Goal: Information Seeking & Learning: Learn about a topic

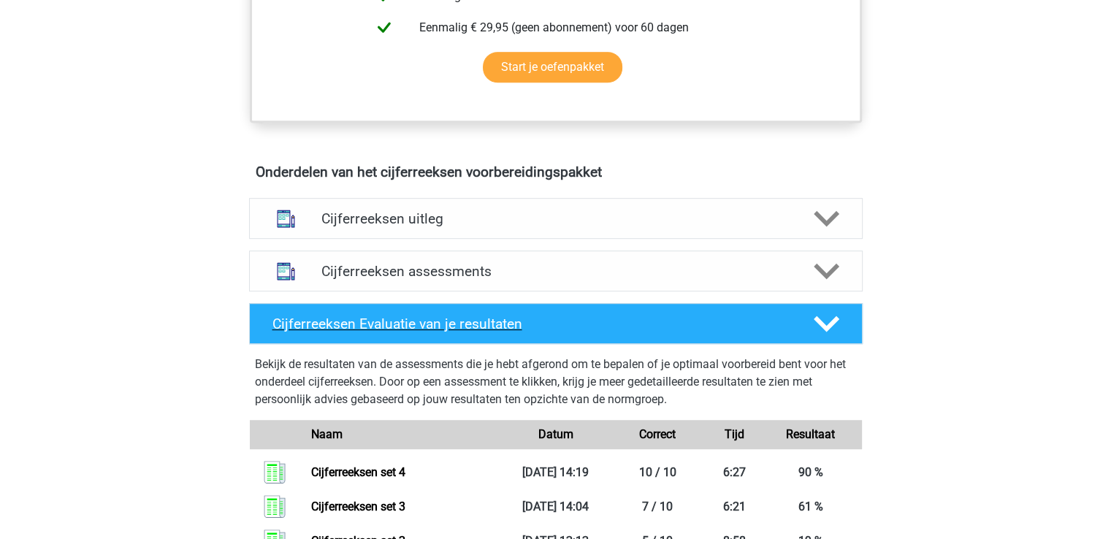
scroll to position [950, 0]
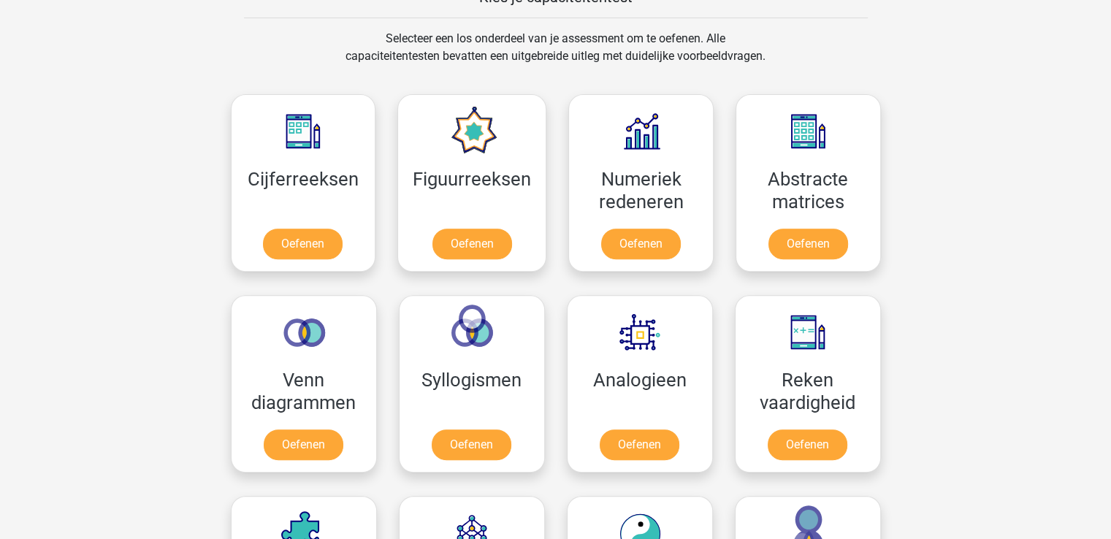
scroll to position [511, 0]
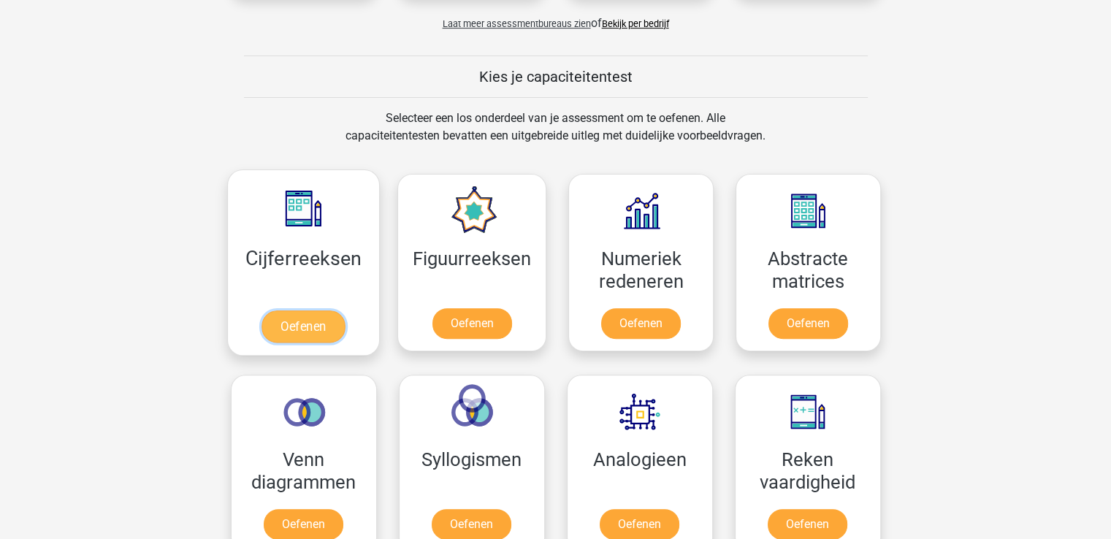
click at [319, 317] on link "Oefenen" at bounding box center [303, 326] width 83 height 32
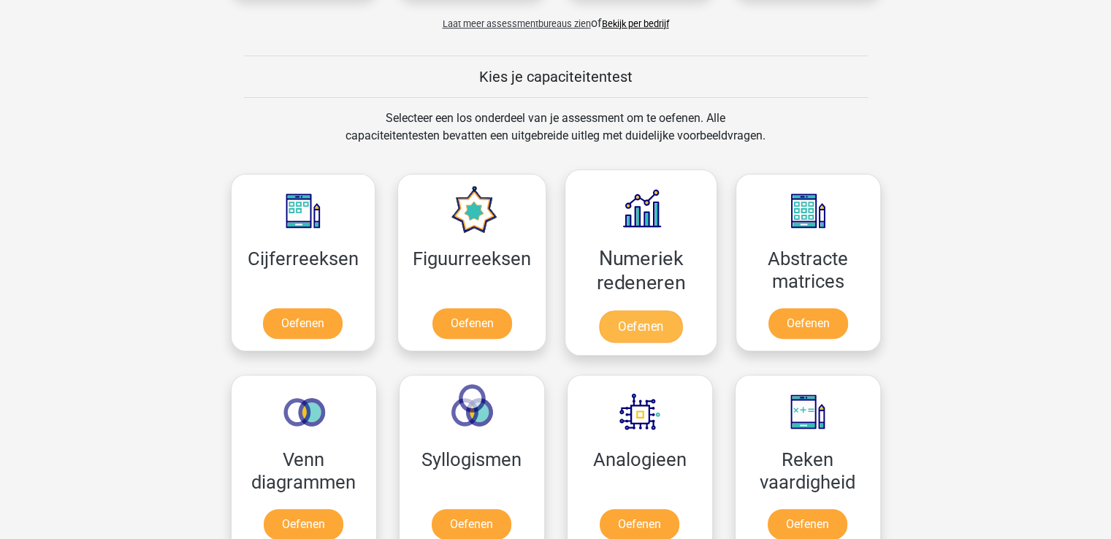
scroll to position [584, 0]
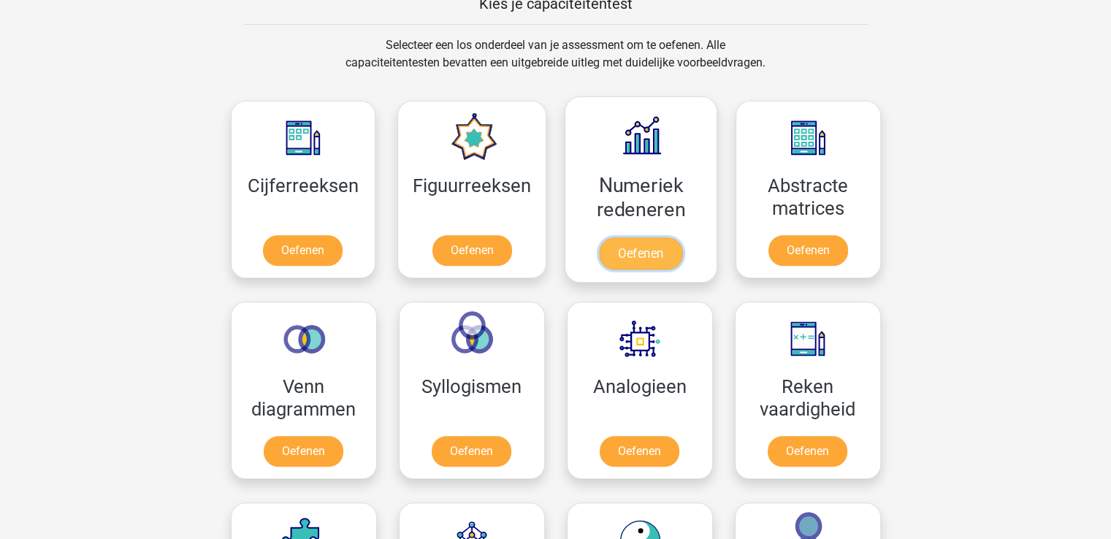
click at [652, 237] on link "Oefenen" at bounding box center [640, 253] width 83 height 32
click at [640, 249] on link "Oefenen" at bounding box center [640, 253] width 83 height 32
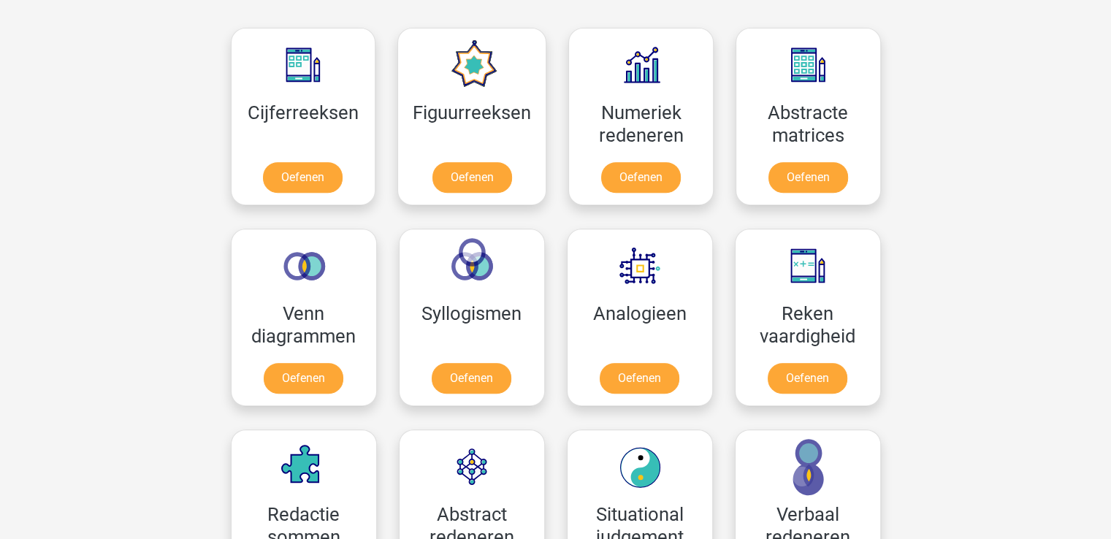
scroll to position [731, 0]
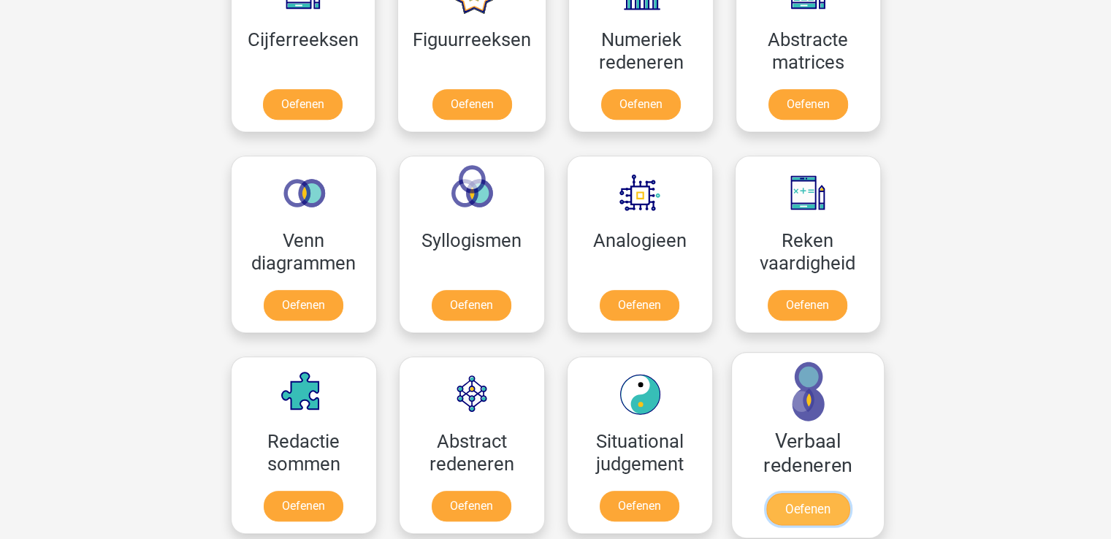
click at [827, 500] on link "Oefenen" at bounding box center [807, 509] width 83 height 32
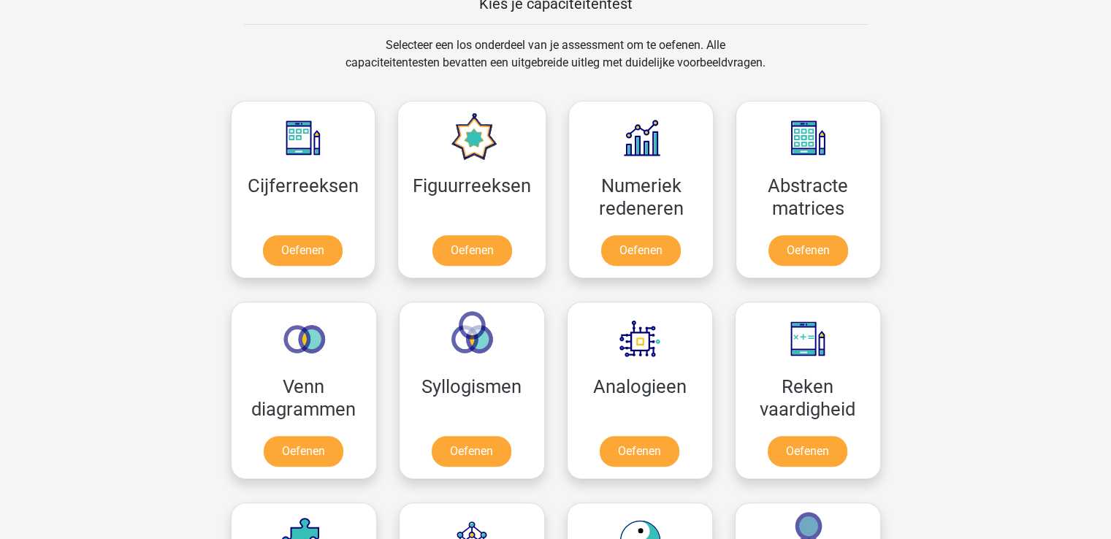
scroll to position [584, 0]
click at [301, 253] on link "Oefenen" at bounding box center [303, 253] width 83 height 32
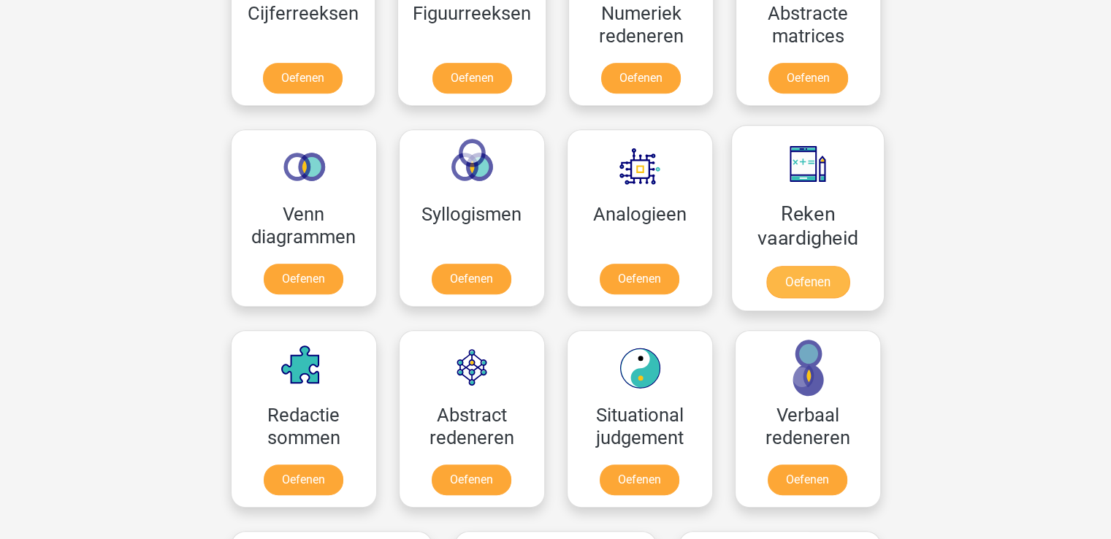
scroll to position [804, 0]
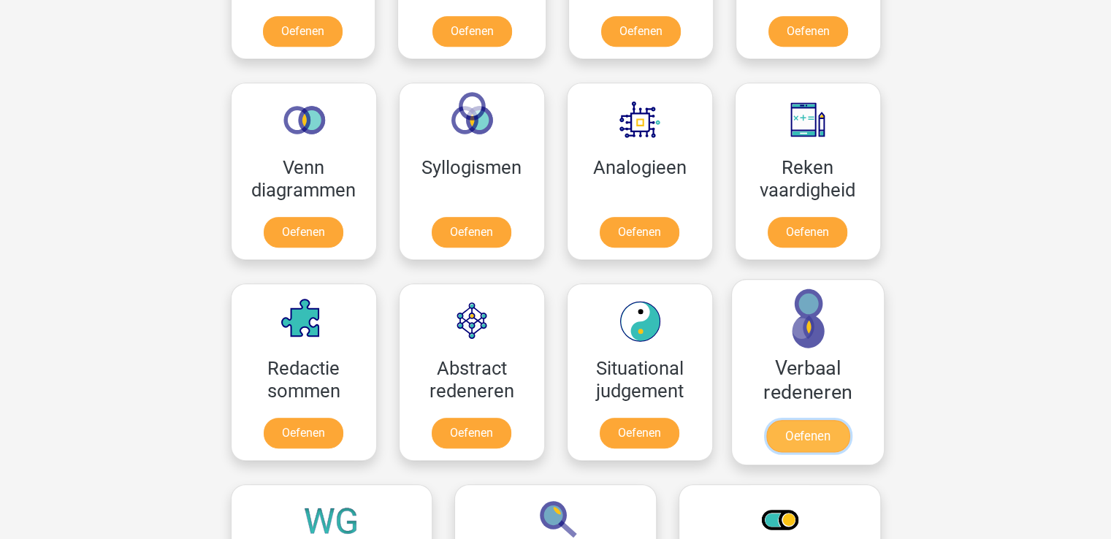
click at [820, 432] on link "Oefenen" at bounding box center [807, 436] width 83 height 32
click at [815, 436] on link "Oefenen" at bounding box center [807, 436] width 83 height 32
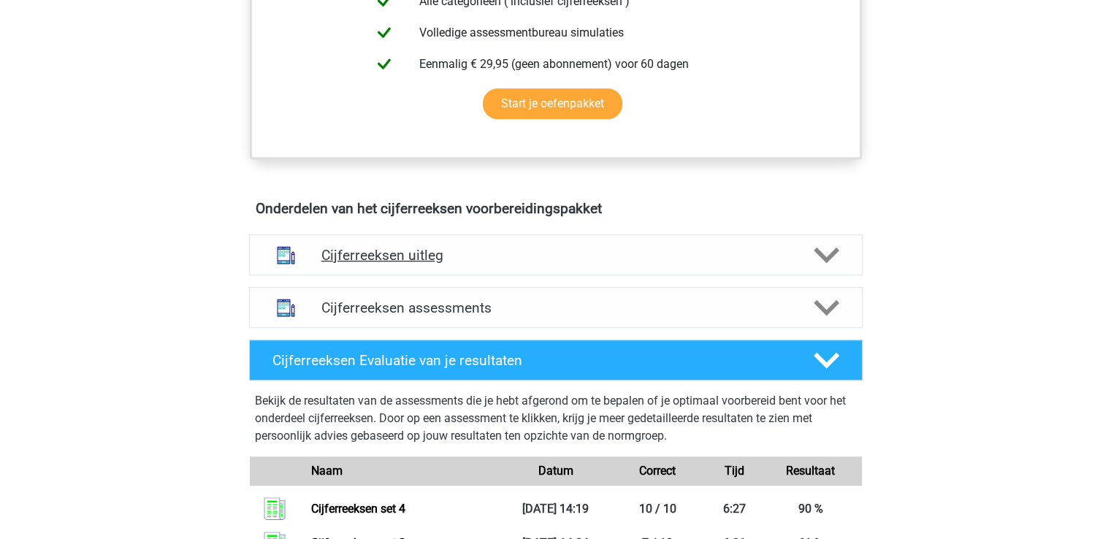
scroll to position [731, 0]
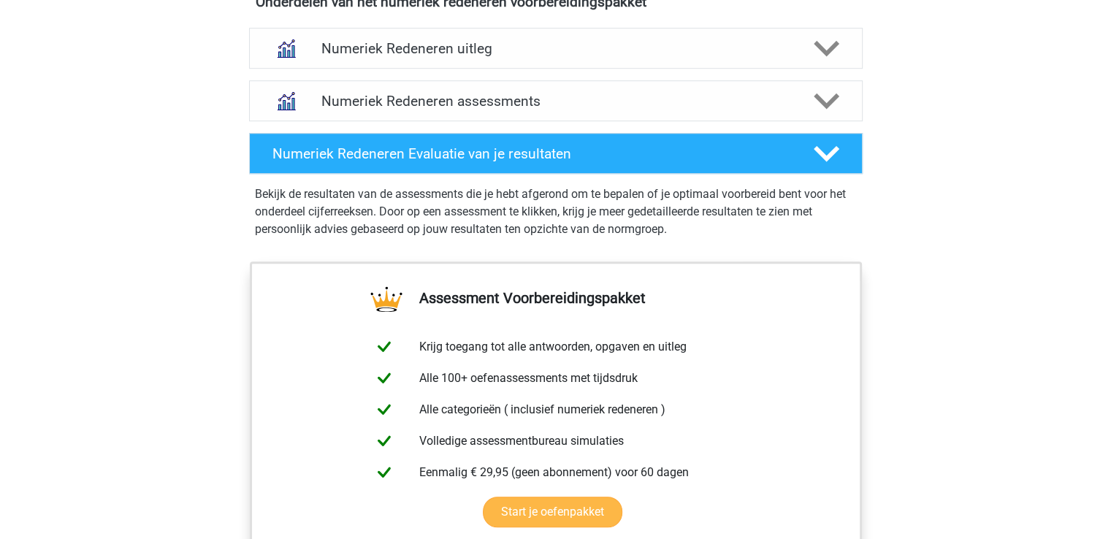
scroll to position [949, 0]
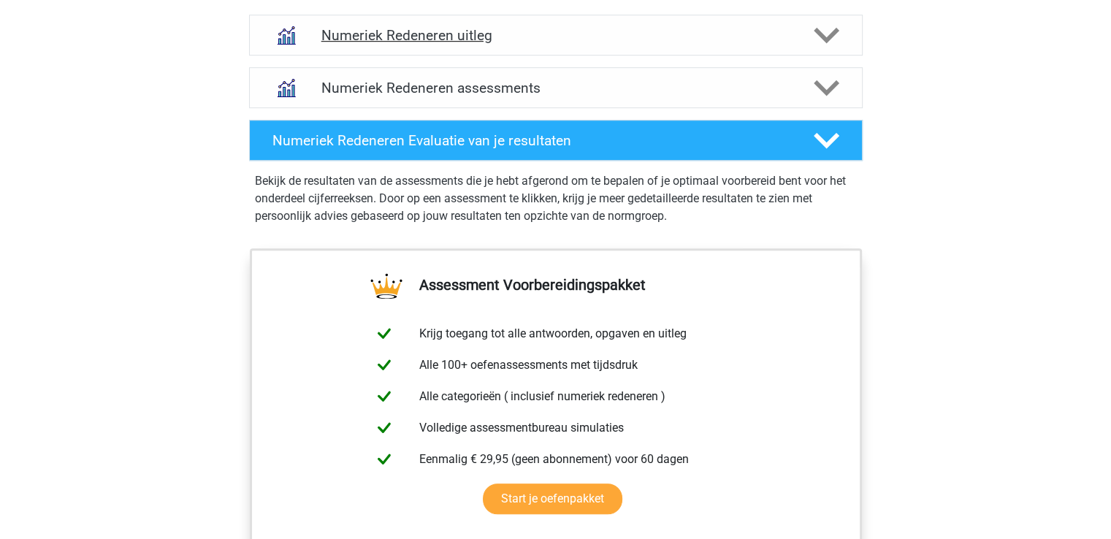
click at [628, 34] on h4 "Numeriek Redeneren uitleg" at bounding box center [555, 35] width 469 height 17
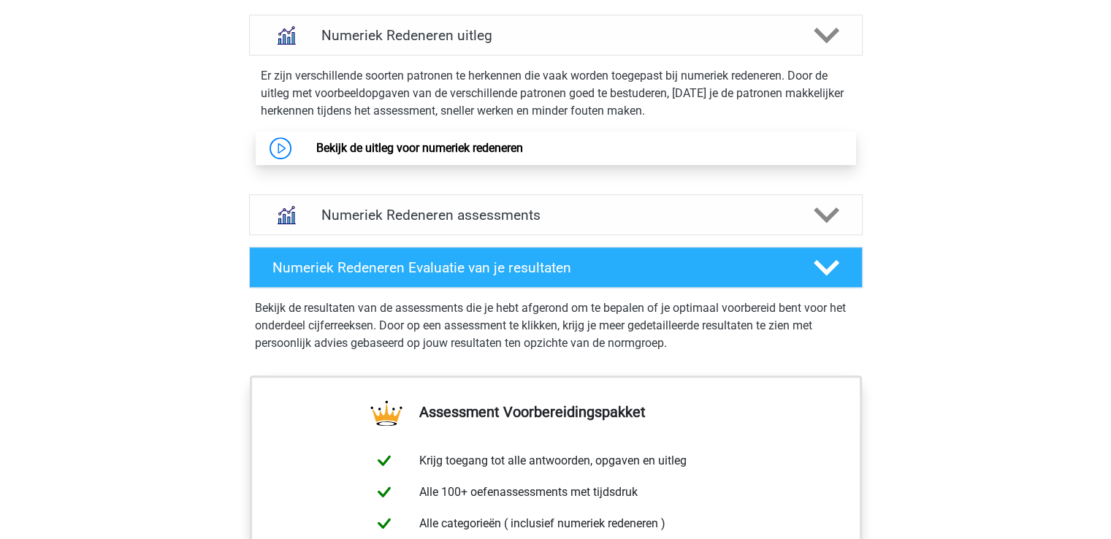
click at [488, 150] on link "Bekijk de uitleg voor numeriek redeneren" at bounding box center [419, 148] width 207 height 14
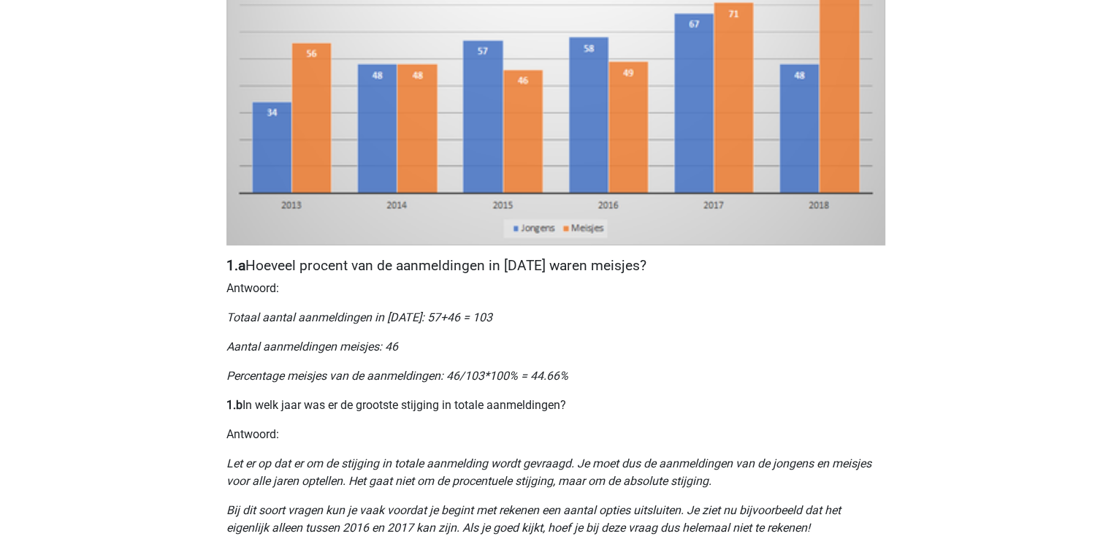
scroll to position [510, 0]
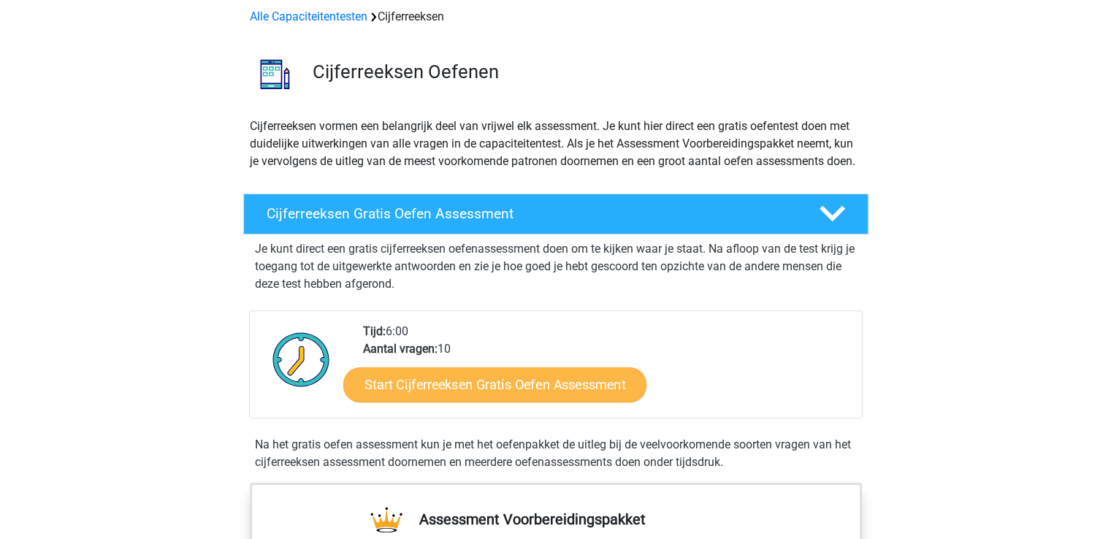
scroll to position [292, 0]
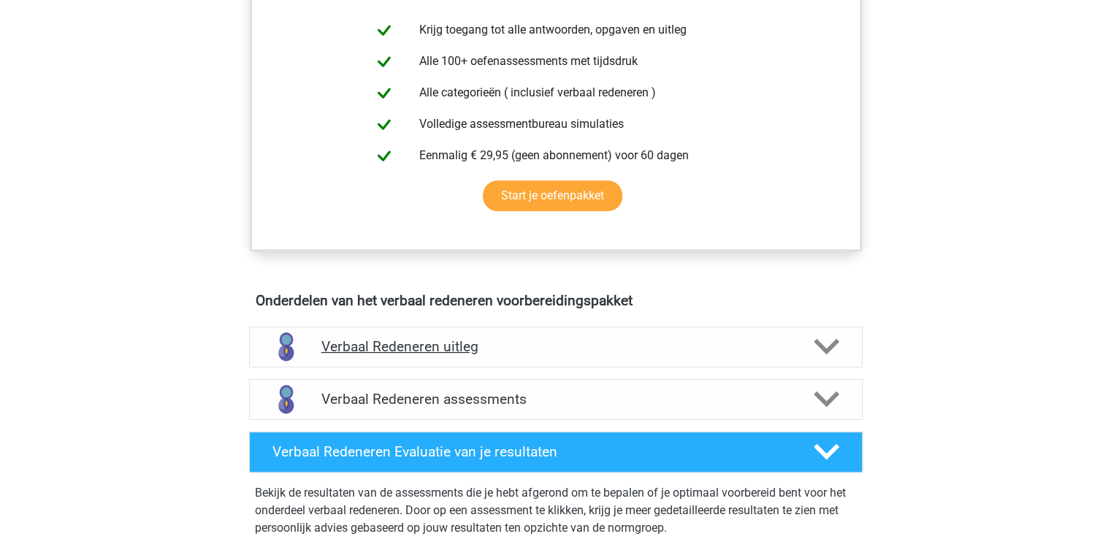
click at [624, 351] on h4 "Verbaal Redeneren uitleg" at bounding box center [555, 346] width 469 height 17
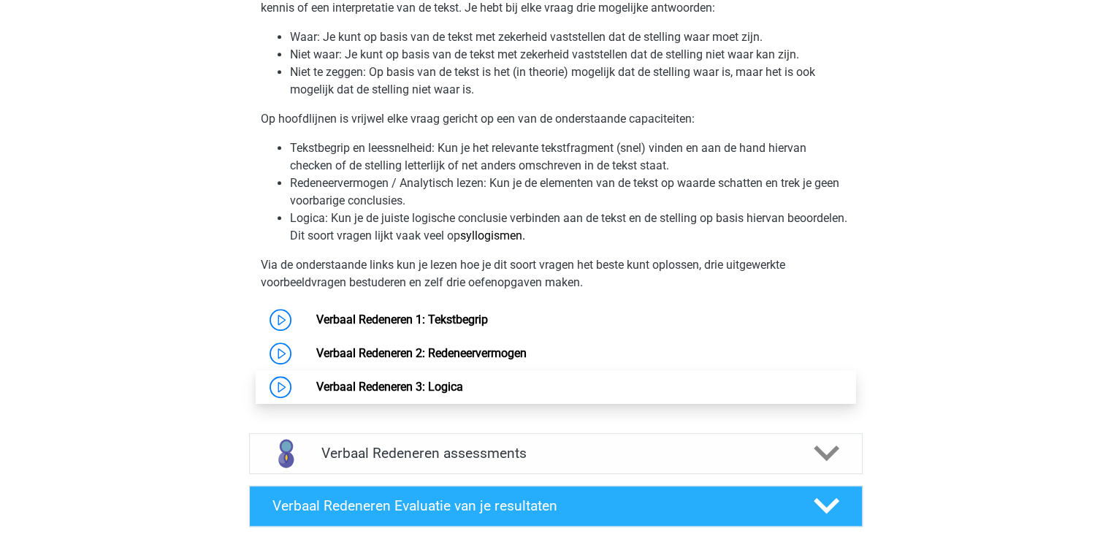
scroll to position [1023, 0]
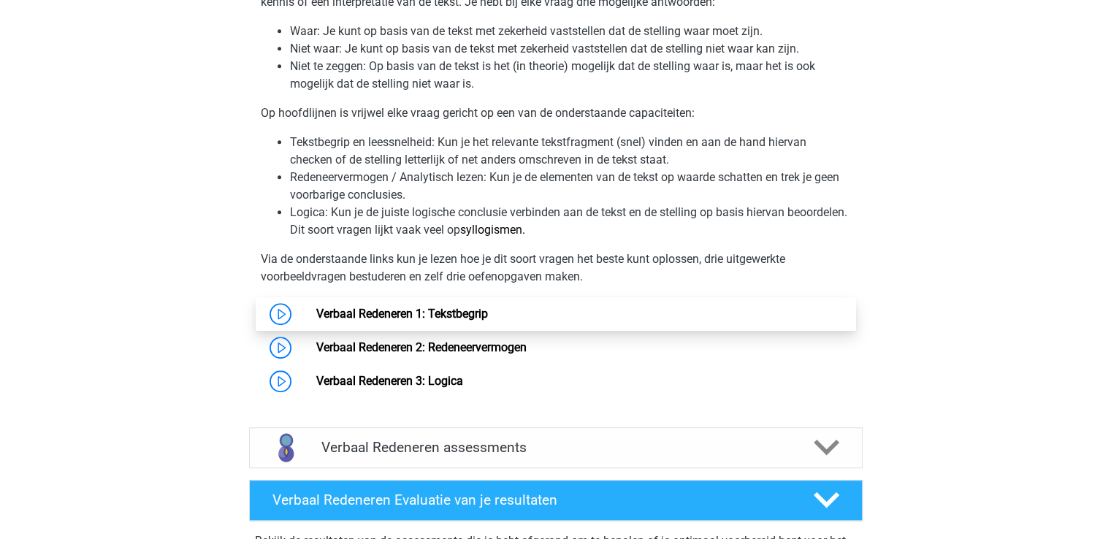
click at [466, 313] on link "Verbaal Redeneren 1: Tekstbegrip" at bounding box center [402, 314] width 172 height 14
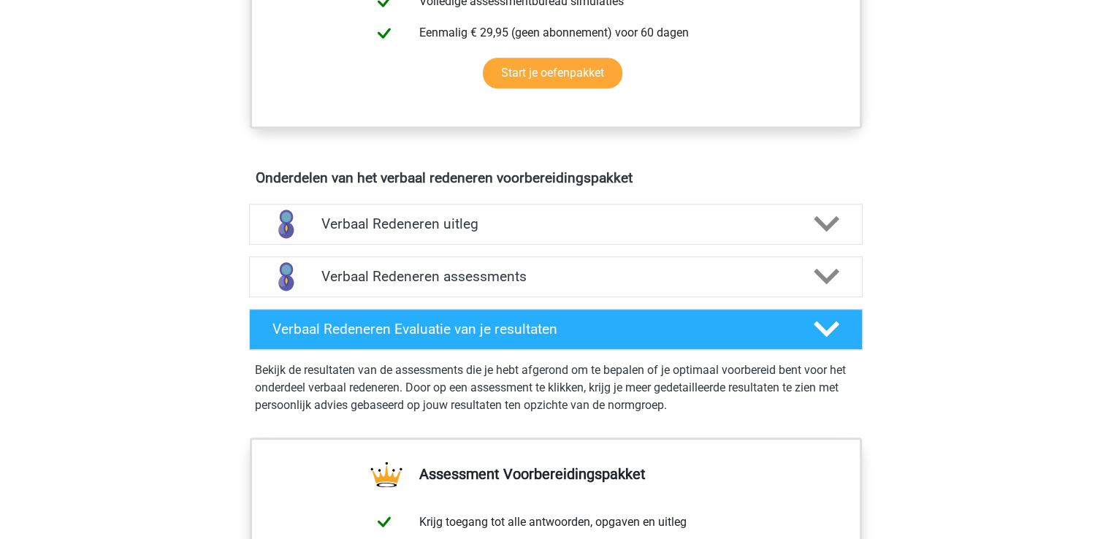
scroll to position [731, 0]
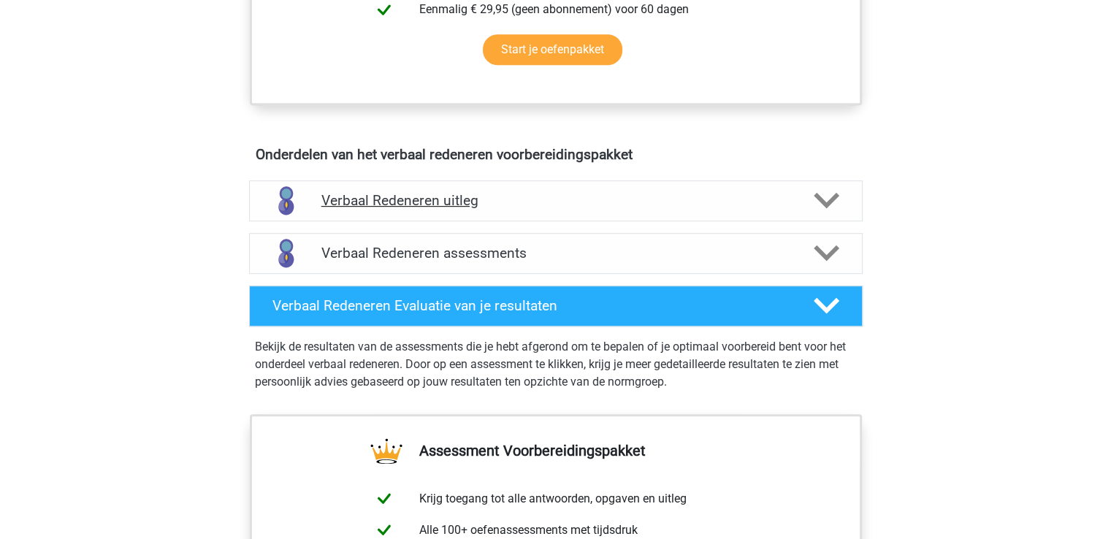
click at [507, 208] on div "Verbaal Redeneren uitleg" at bounding box center [556, 200] width 614 height 41
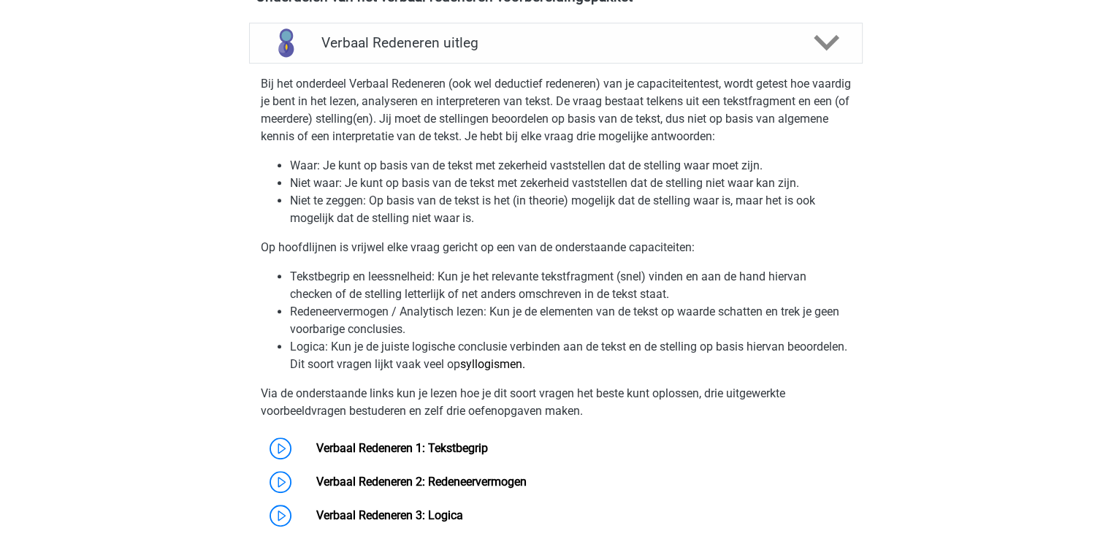
scroll to position [950, 0]
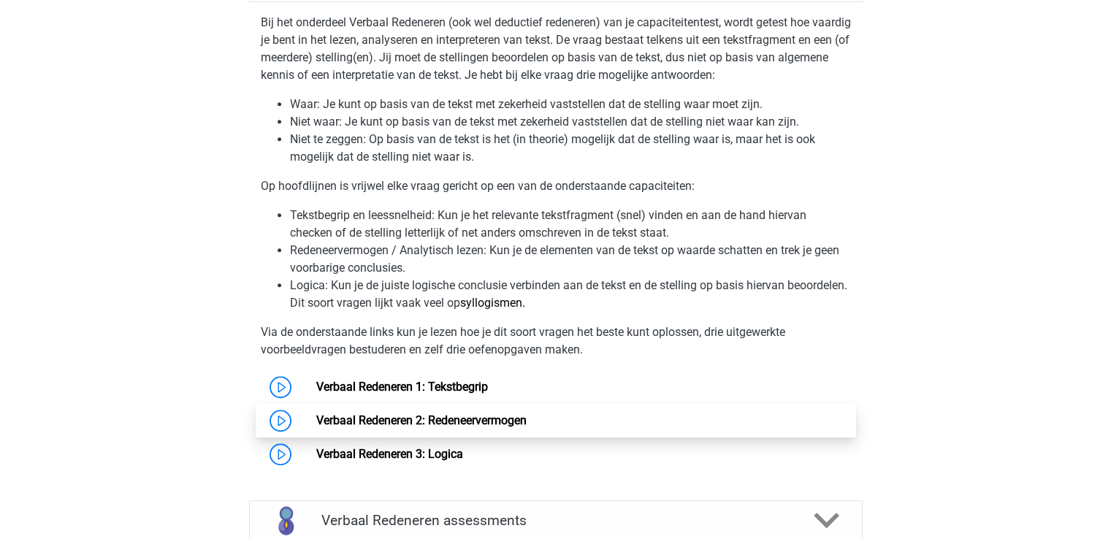
click at [444, 421] on link "Verbaal Redeneren 2: Redeneervermogen" at bounding box center [421, 420] width 210 height 14
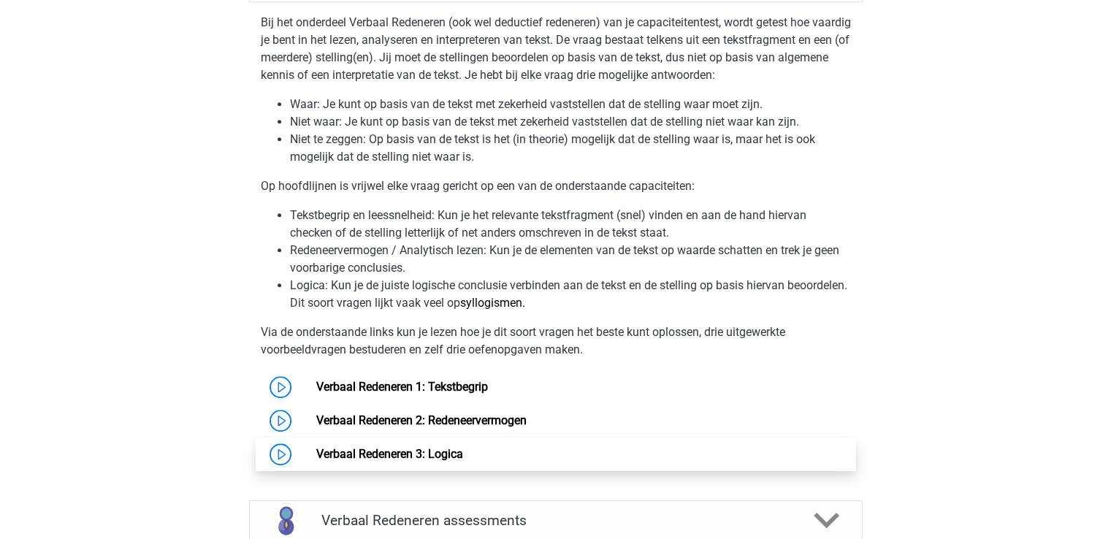
click at [448, 457] on link "Verbaal Redeneren 3: Logica" at bounding box center [389, 454] width 147 height 14
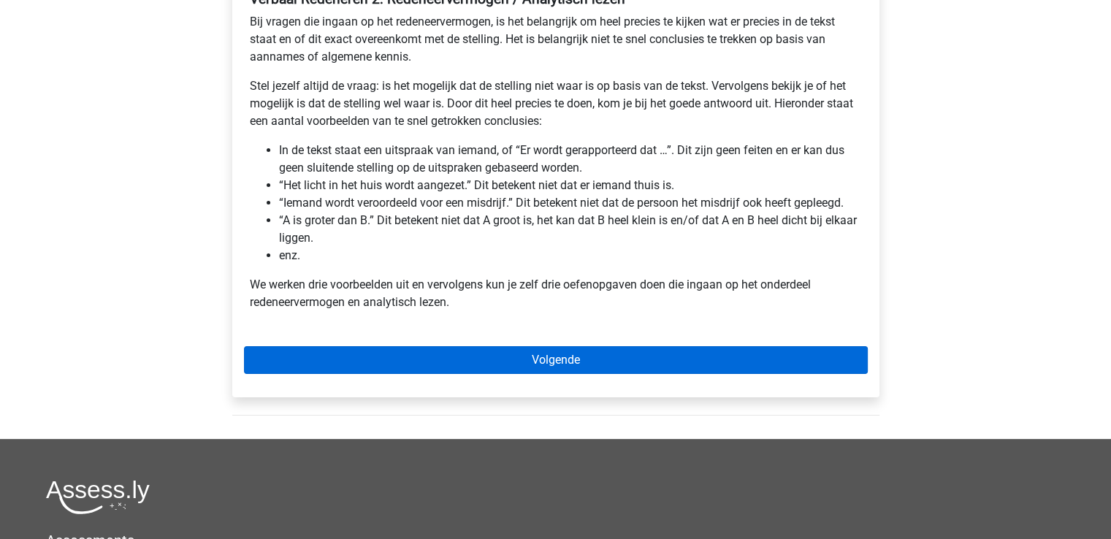
scroll to position [292, 0]
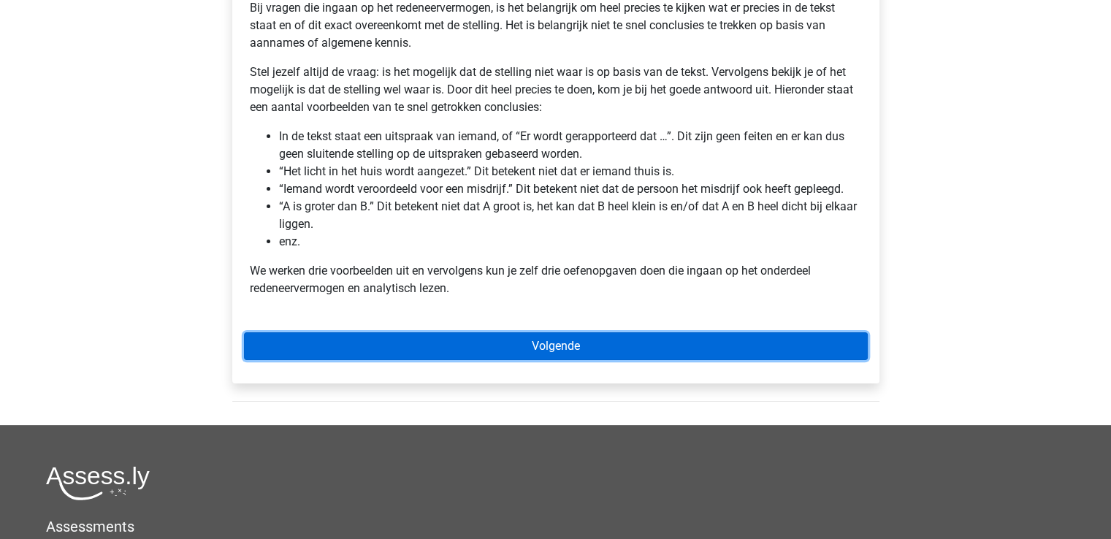
click at [597, 346] on link "Volgende" at bounding box center [556, 346] width 624 height 28
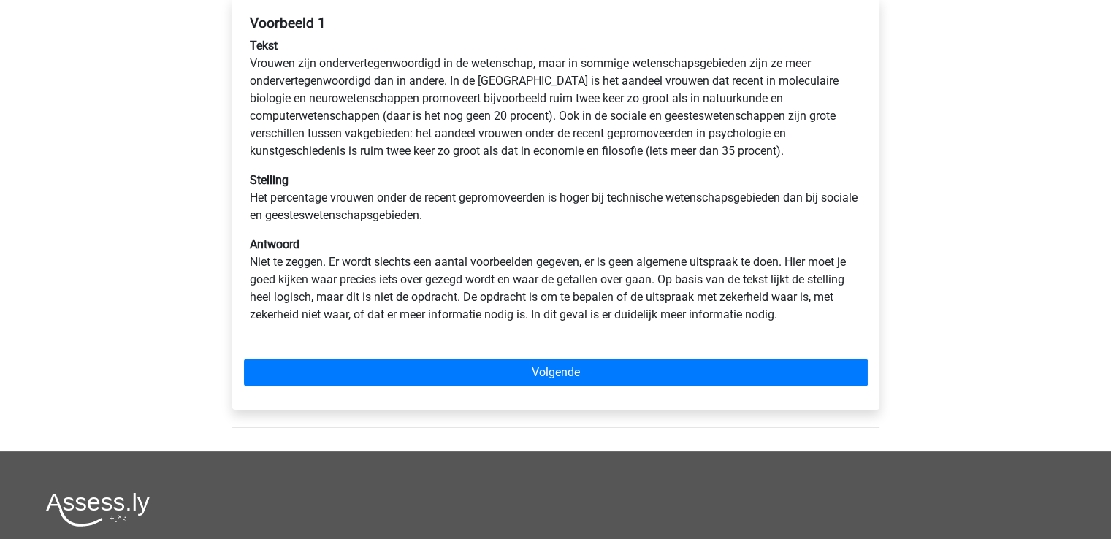
scroll to position [219, 0]
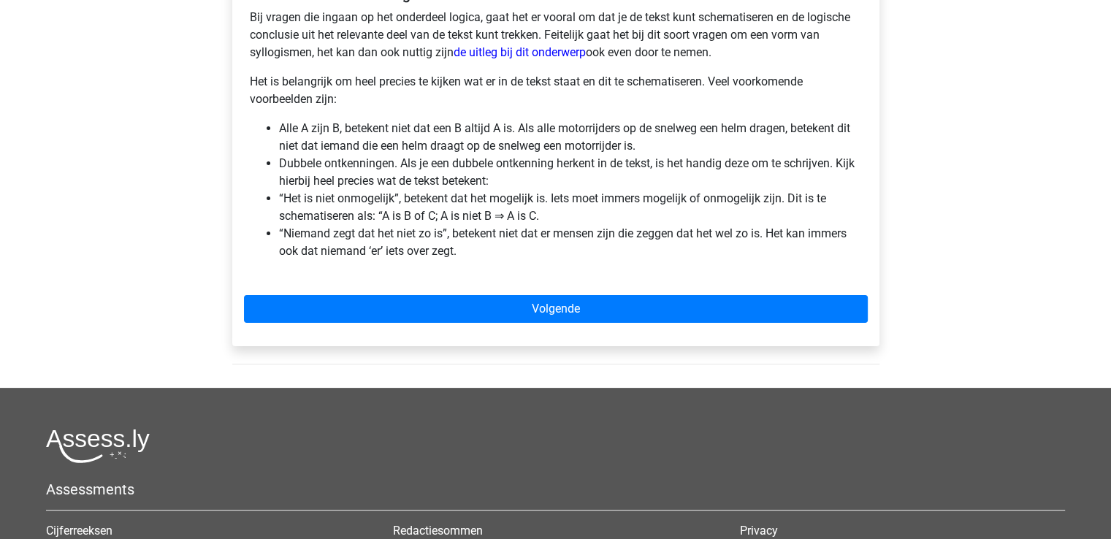
scroll to position [292, 0]
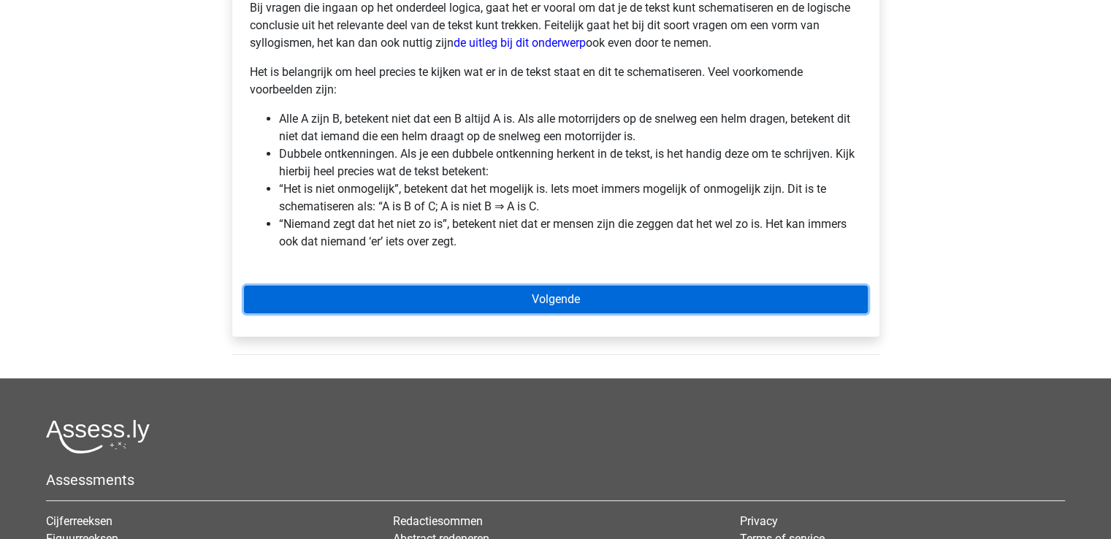
click at [502, 303] on link "Volgende" at bounding box center [556, 300] width 624 height 28
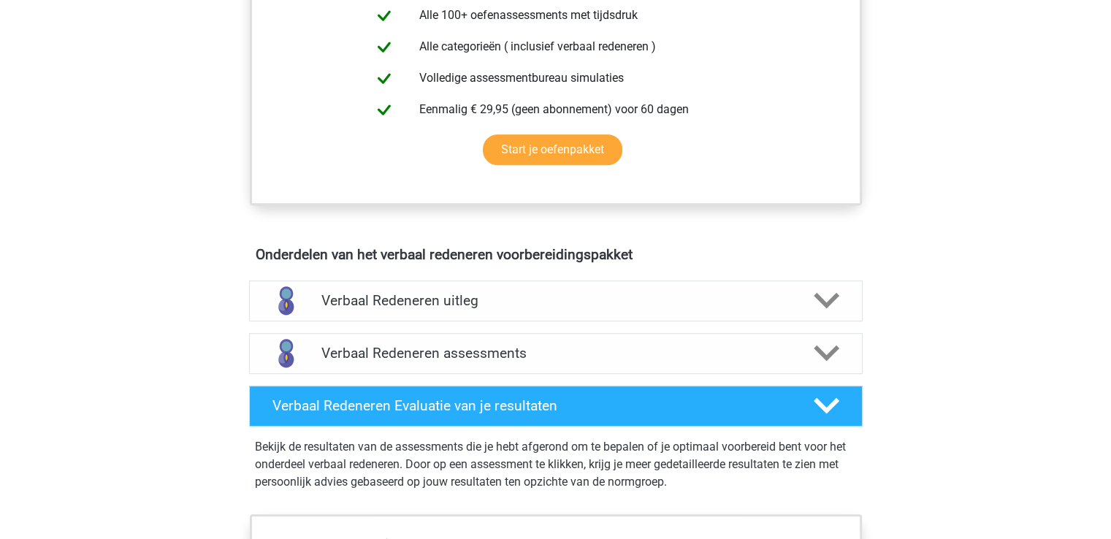
scroll to position [657, 0]
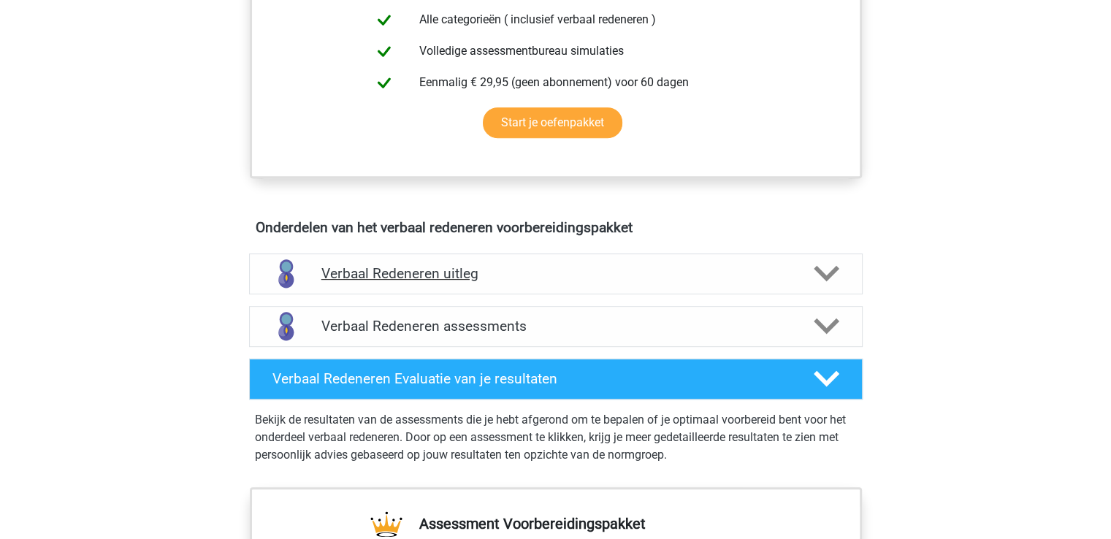
click at [581, 281] on div "Verbaal Redeneren uitleg" at bounding box center [556, 273] width 614 height 41
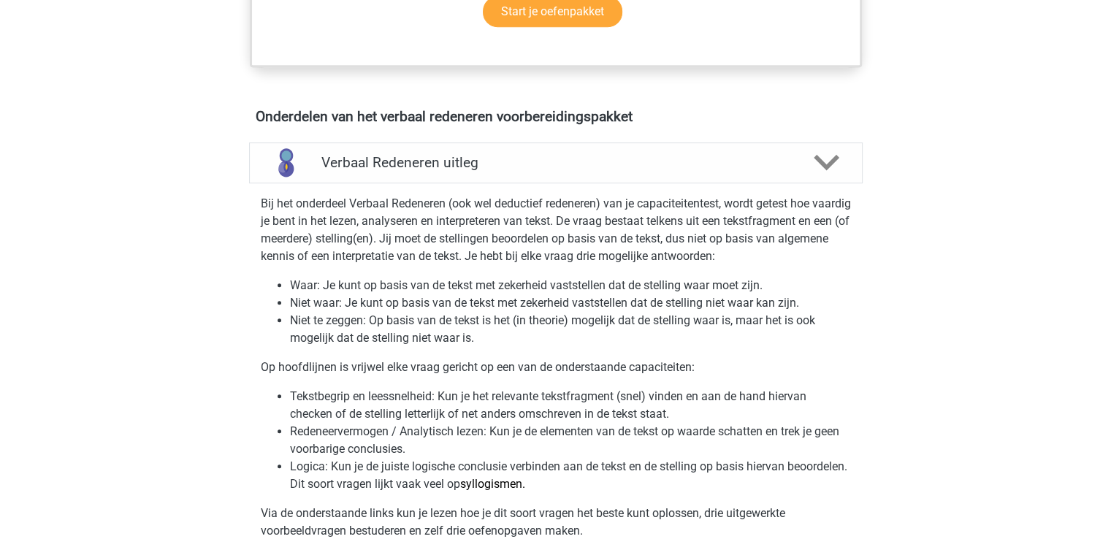
scroll to position [950, 0]
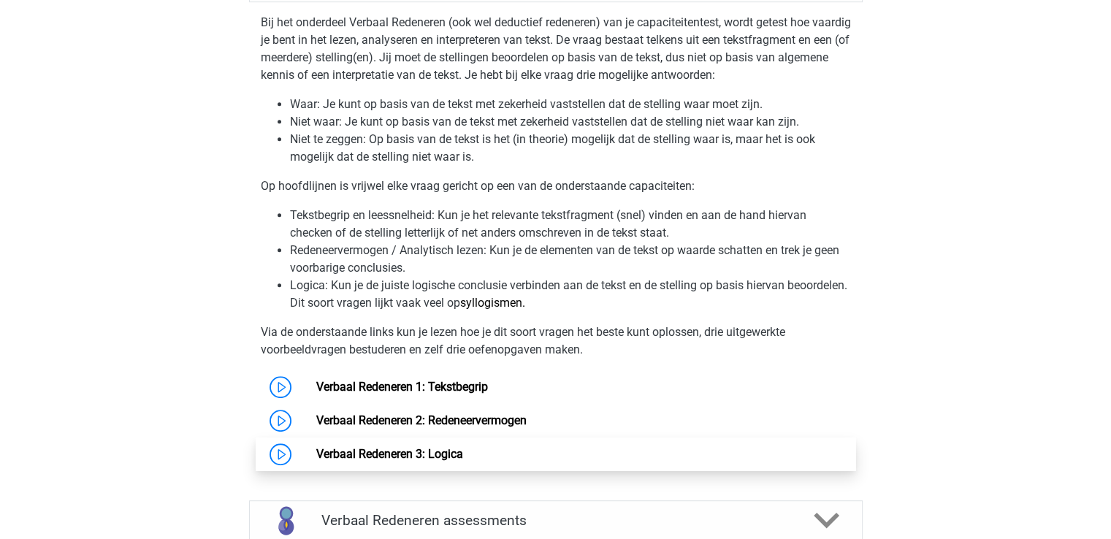
click at [408, 450] on link "Verbaal Redeneren 3: Logica" at bounding box center [389, 454] width 147 height 14
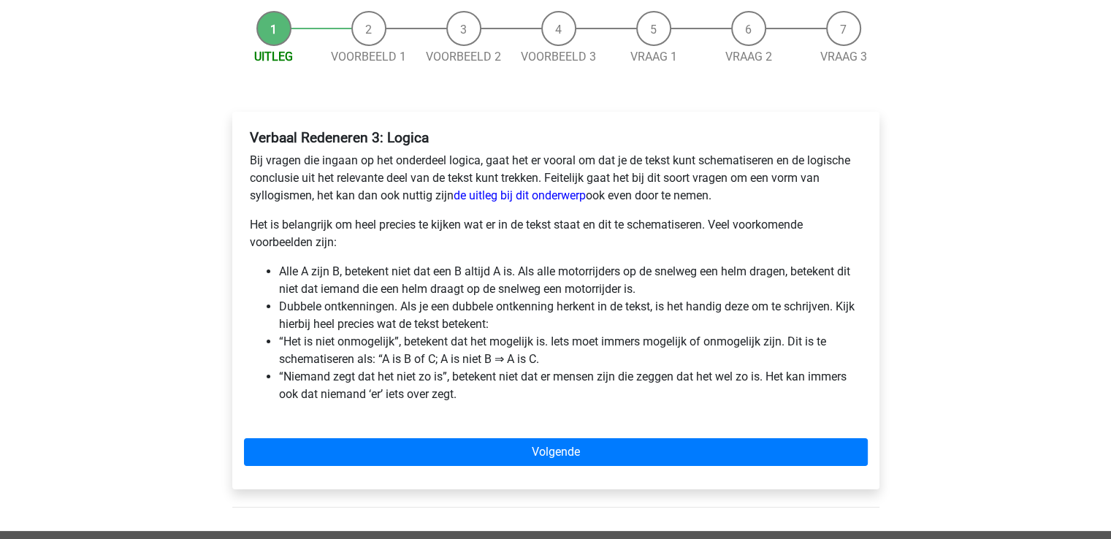
scroll to position [146, 0]
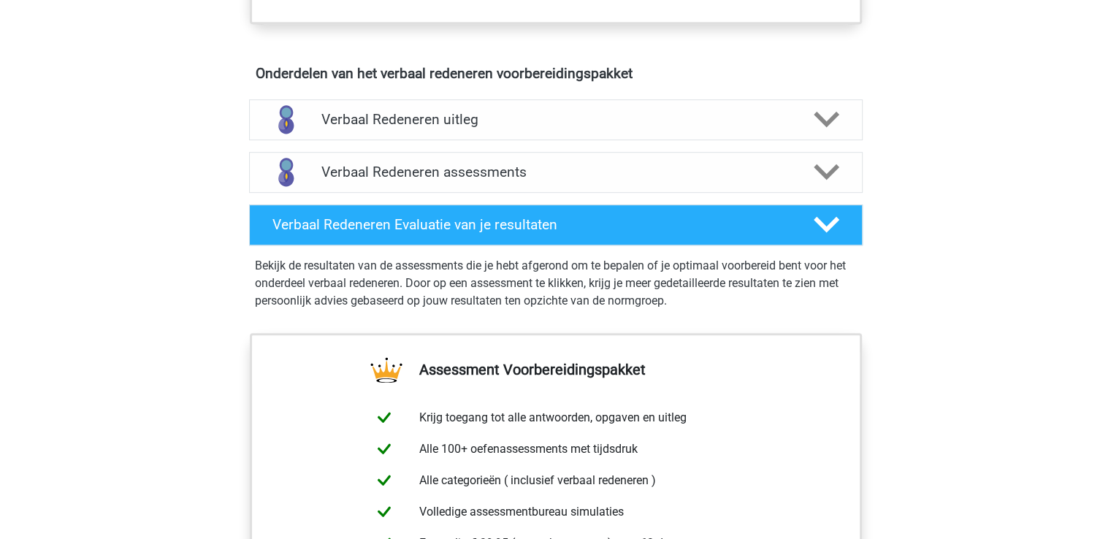
scroll to position [804, 0]
